Goal: Information Seeking & Learning: Understand process/instructions

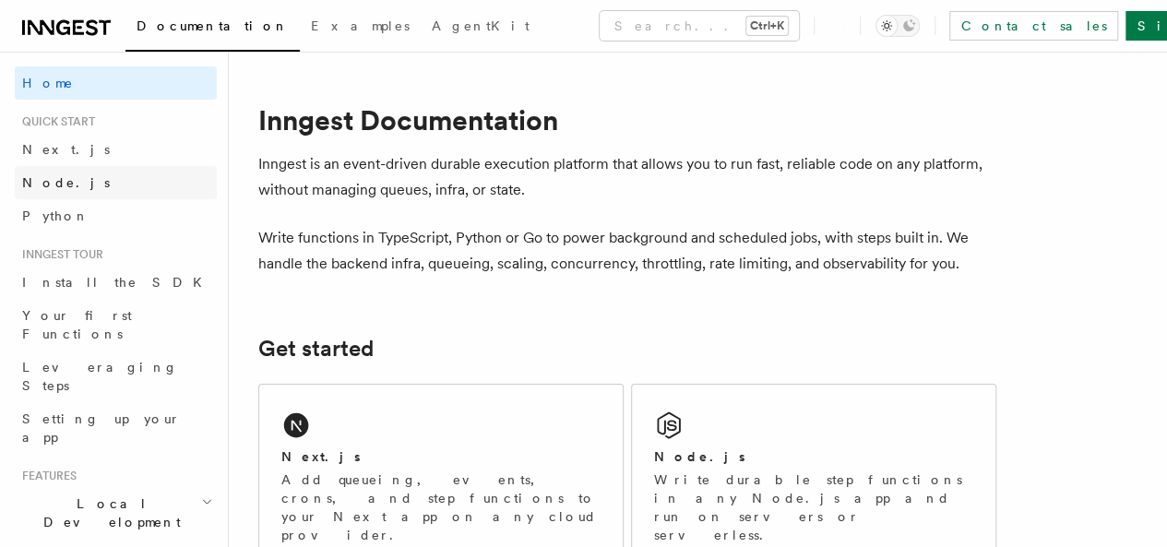
click at [69, 185] on link "Node.js" at bounding box center [116, 182] width 202 height 33
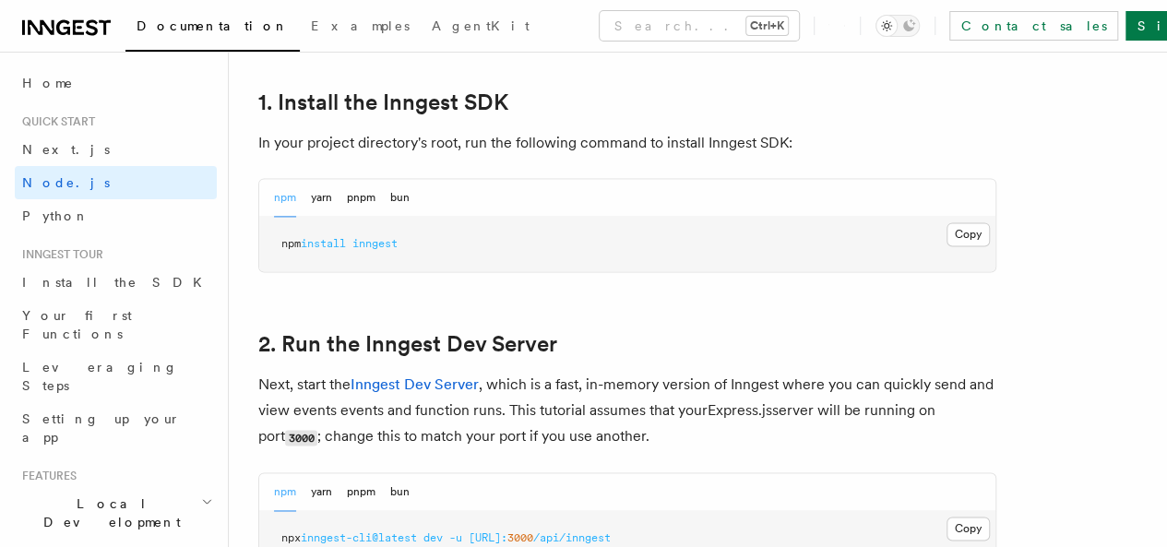
scroll to position [1199, 0]
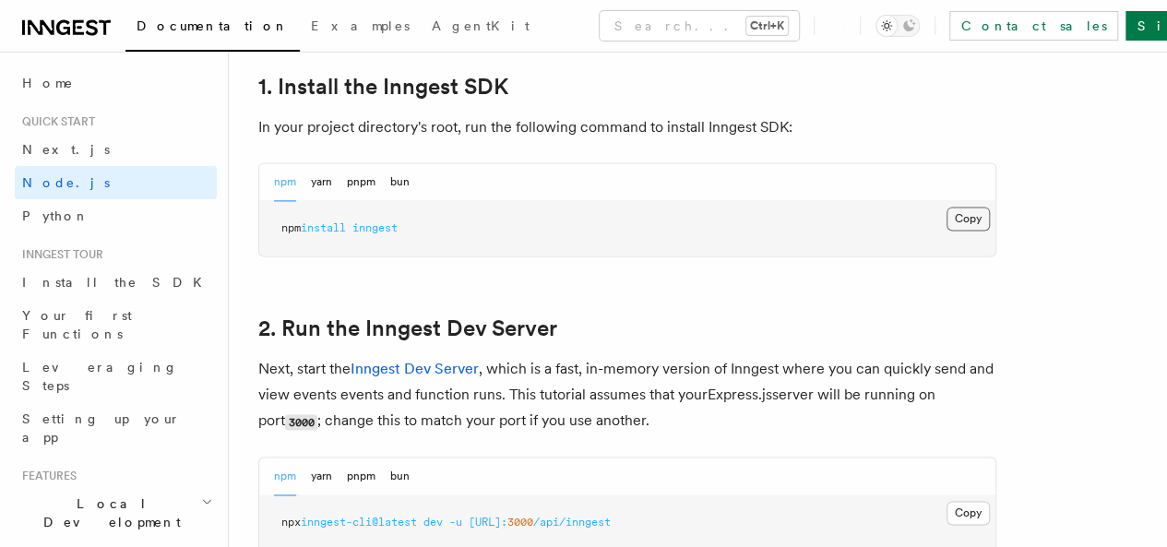
click at [946, 231] on button "Copy Copied" at bounding box center [967, 219] width 43 height 24
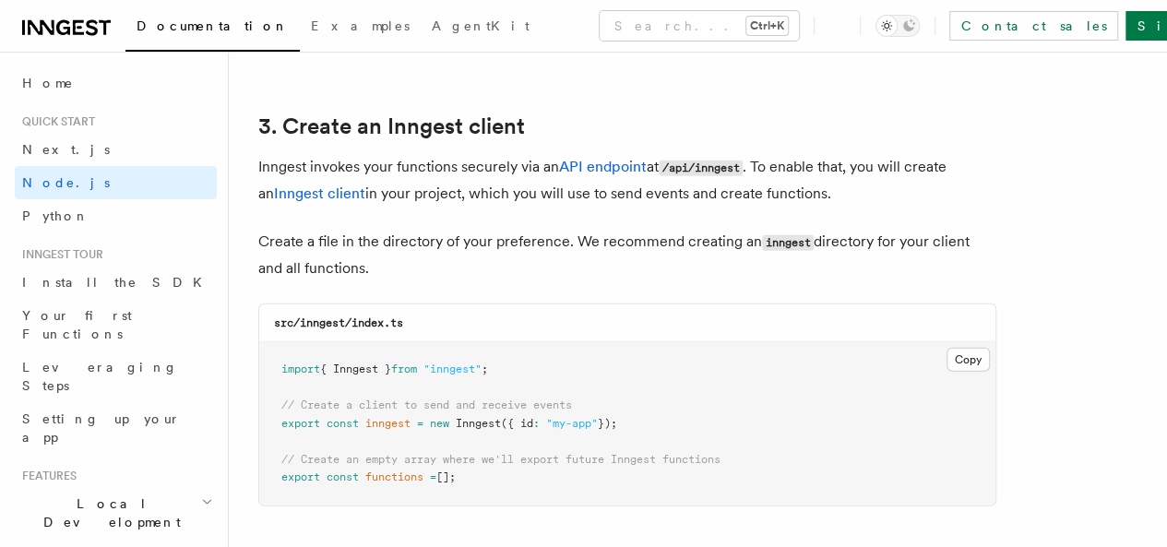
scroll to position [2398, 0]
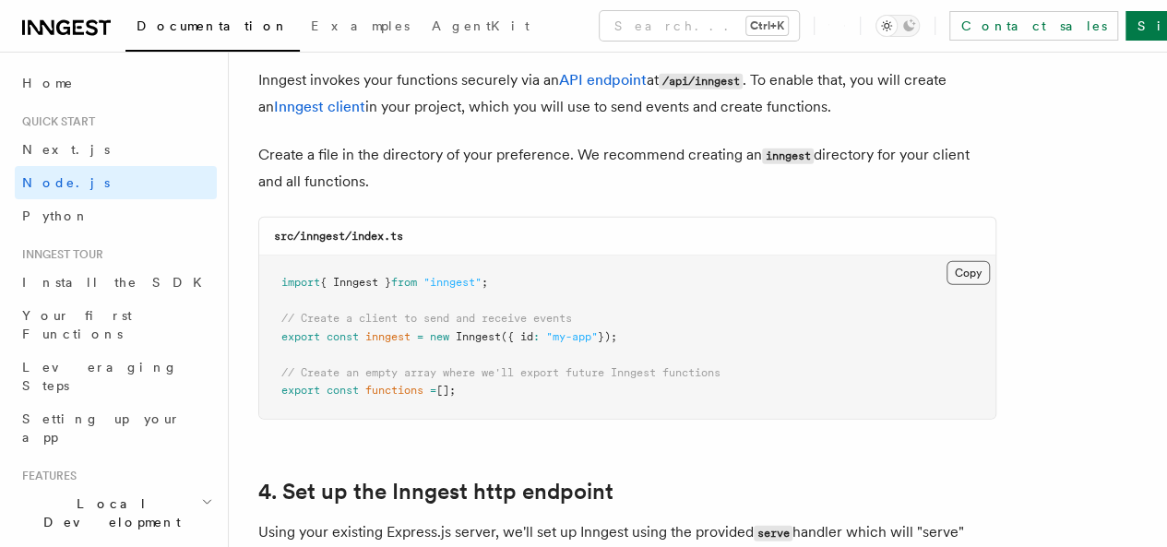
click at [946, 264] on button "Copy Copied" at bounding box center [967, 273] width 43 height 24
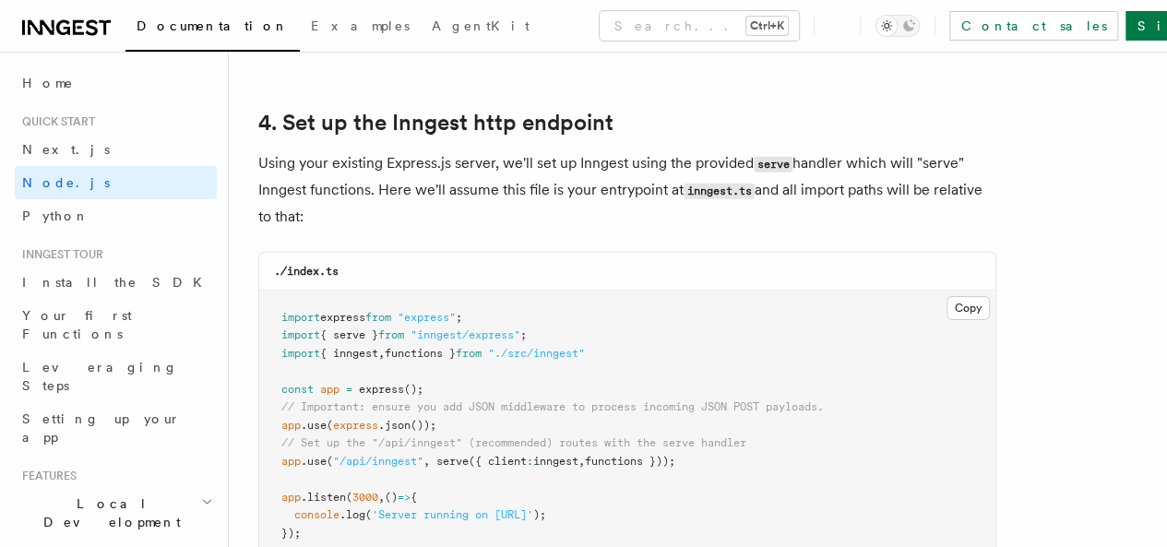
scroll to position [2859, 0]
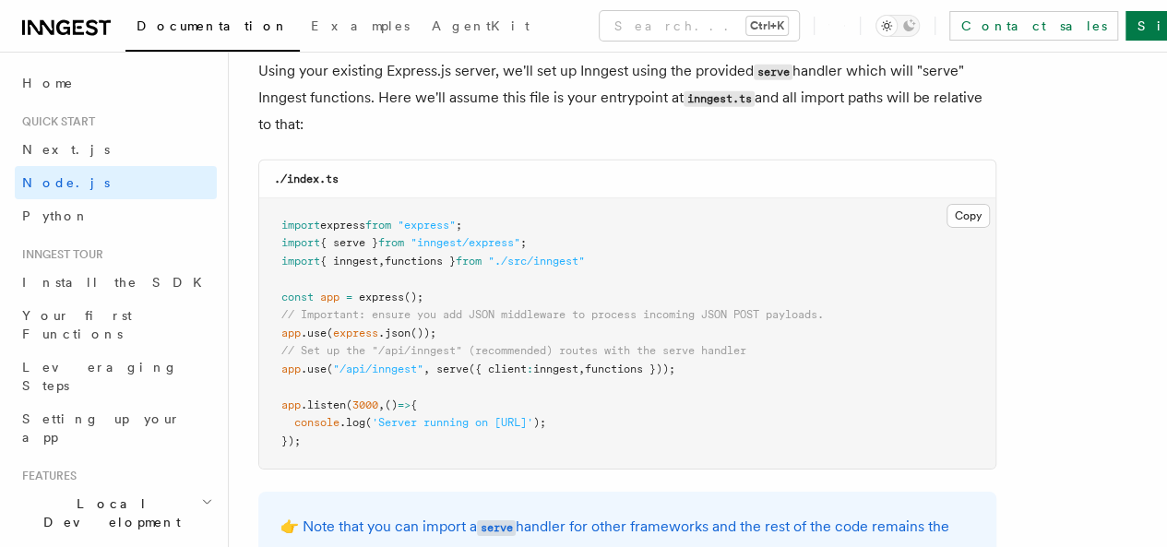
drag, startPoint x: 275, startPoint y: 357, endPoint x: 713, endPoint y: 353, distance: 438.1
click at [713, 353] on pre "import express from "express" ; import { serve } from "inngest/express" ; impor…" at bounding box center [627, 333] width 736 height 271
copy span "app .use ( "/api/inngest" , serve ({ client : inngest , functions }));"
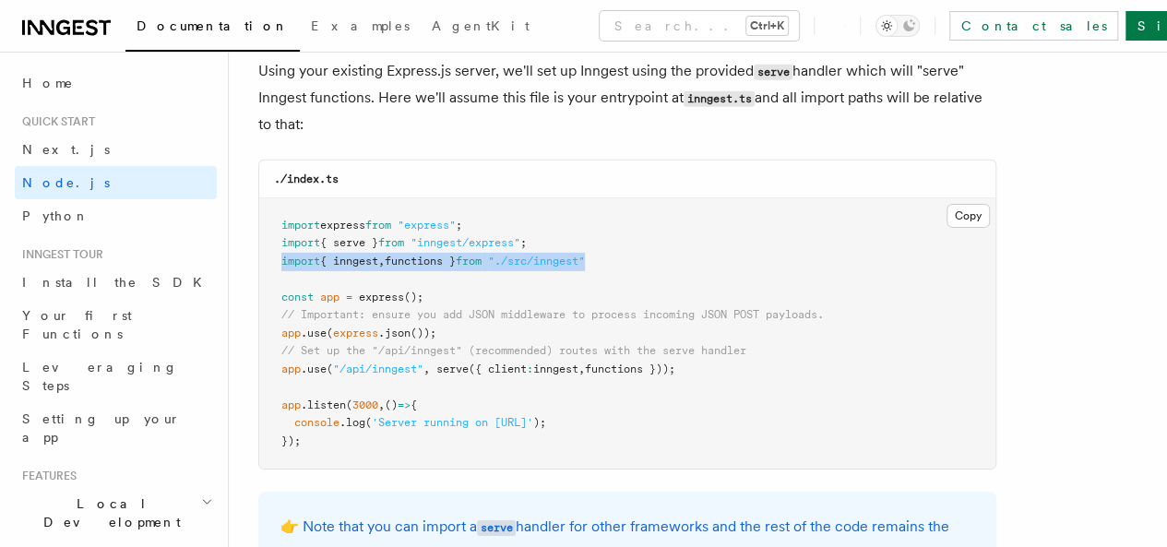
drag, startPoint x: 627, startPoint y: 241, endPoint x: 268, endPoint y: 244, distance: 358.8
click at [268, 244] on pre "import express from "express" ; import { serve } from "inngest/express" ; impor…" at bounding box center [627, 333] width 736 height 271
copy span "import { inngest , functions } from "./src/inngest""
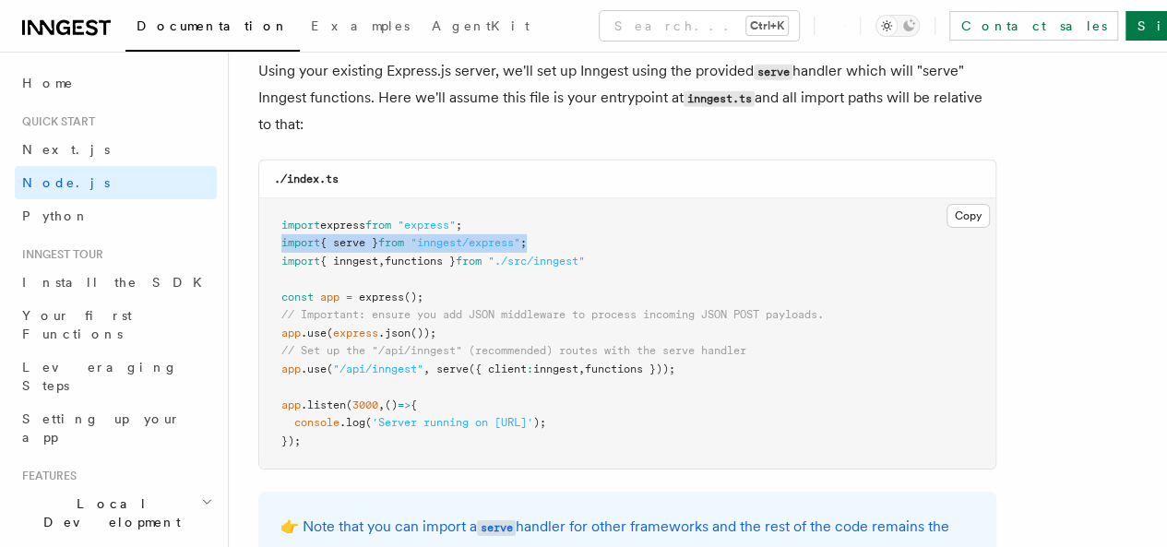
drag, startPoint x: 561, startPoint y: 227, endPoint x: 265, endPoint y: 233, distance: 296.1
click at [265, 233] on pre "import express from "express" ; import { serve } from "inngest/express" ; impor…" at bounding box center [627, 333] width 736 height 271
copy span "import { serve } from "inngest/express" ;"
